Goal: Use online tool/utility: Utilize a website feature to perform a specific function

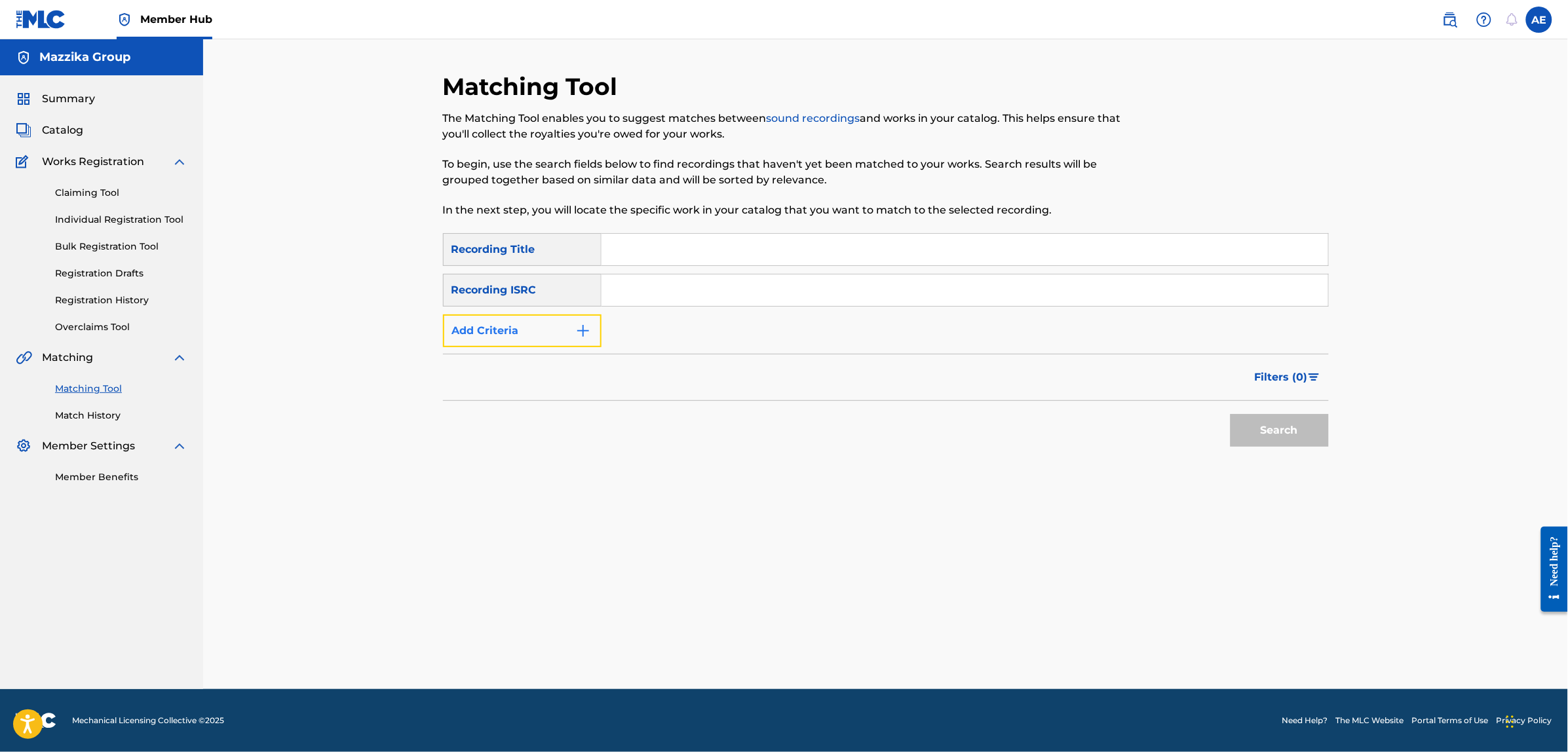
click at [513, 329] on button "Add Criteria" at bounding box center [523, 331] width 159 height 33
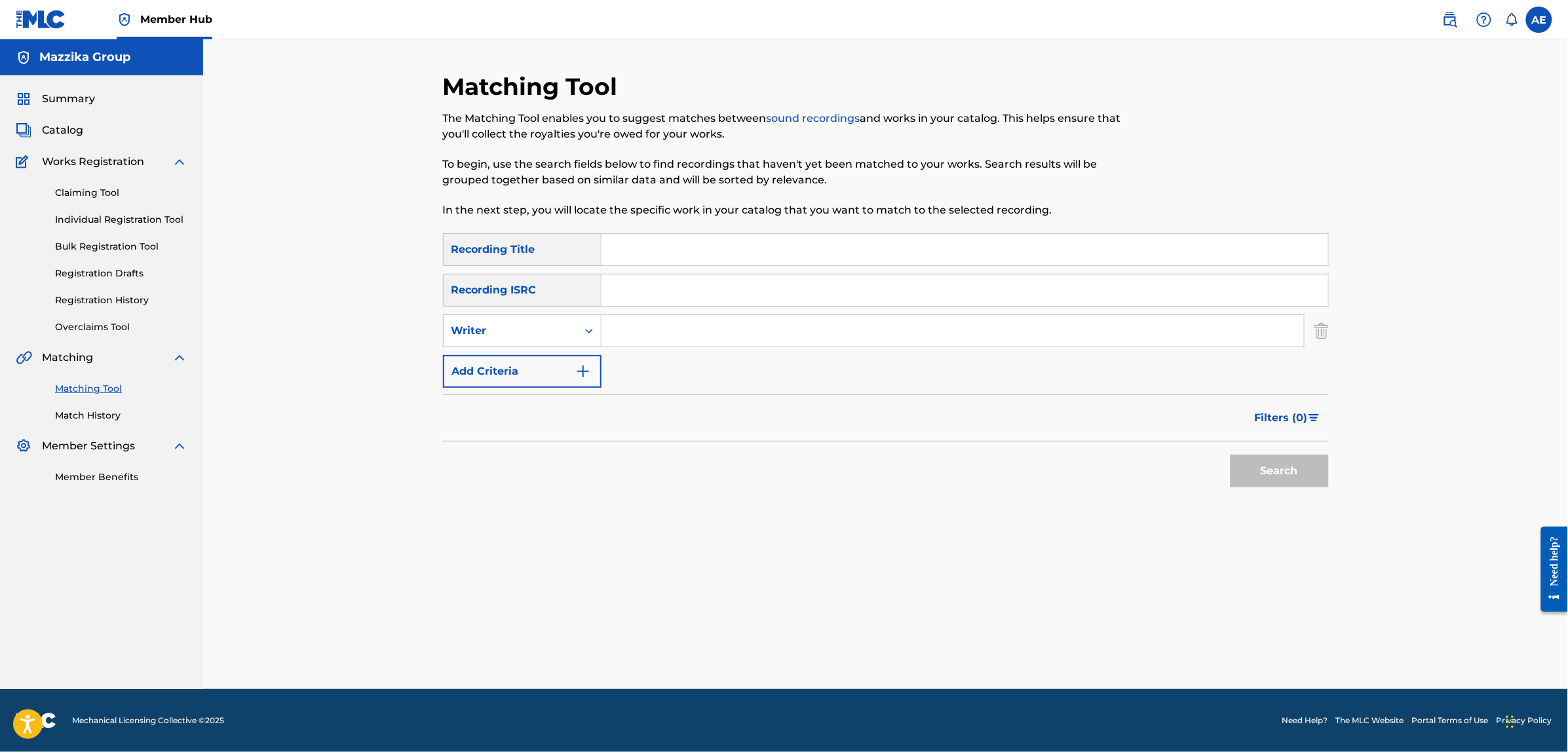
click at [637, 293] on input "Search Form" at bounding box center [964, 290] width 727 height 31
click at [306, 306] on div "Matching Tool The Matching Tool enables you to suggest matches between sound re…" at bounding box center [886, 364] width 1365 height 650
